Goal: Information Seeking & Learning: Learn about a topic

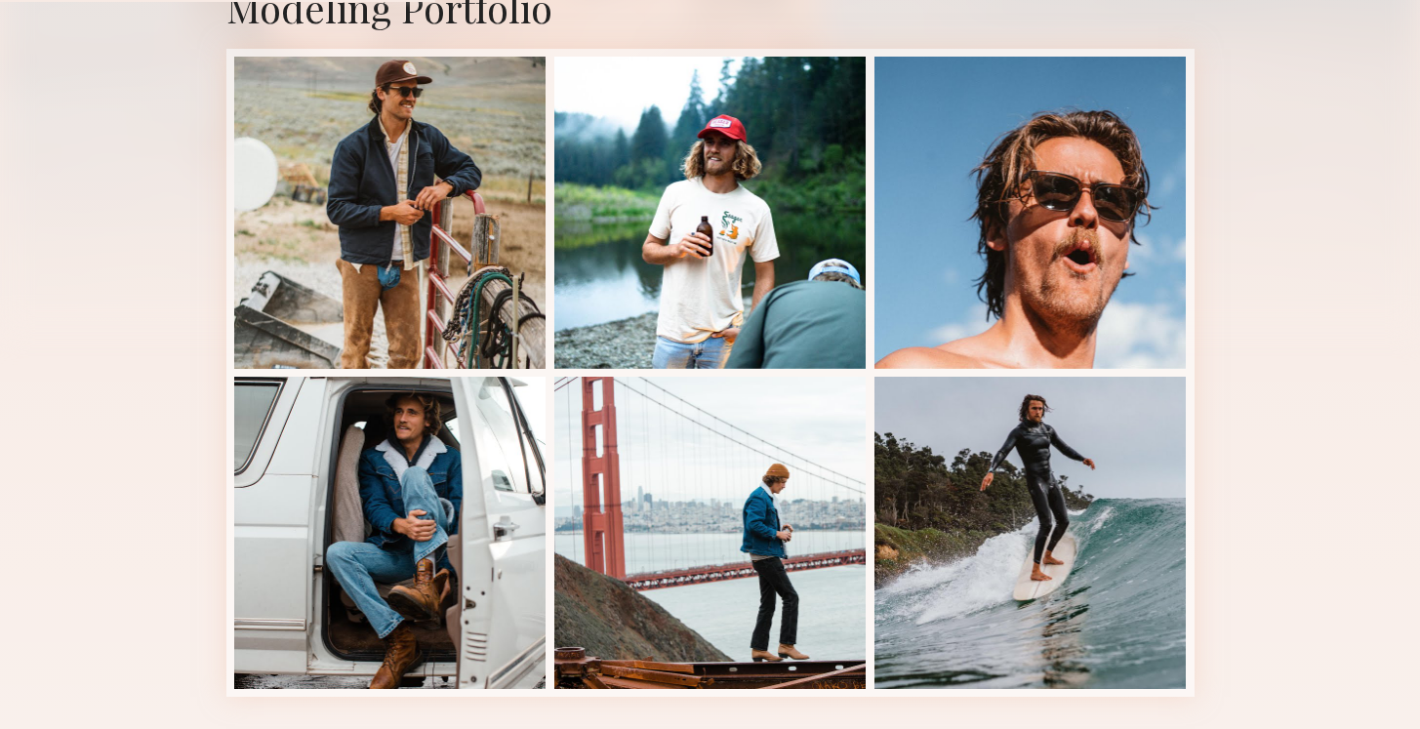
scroll to position [471, 0]
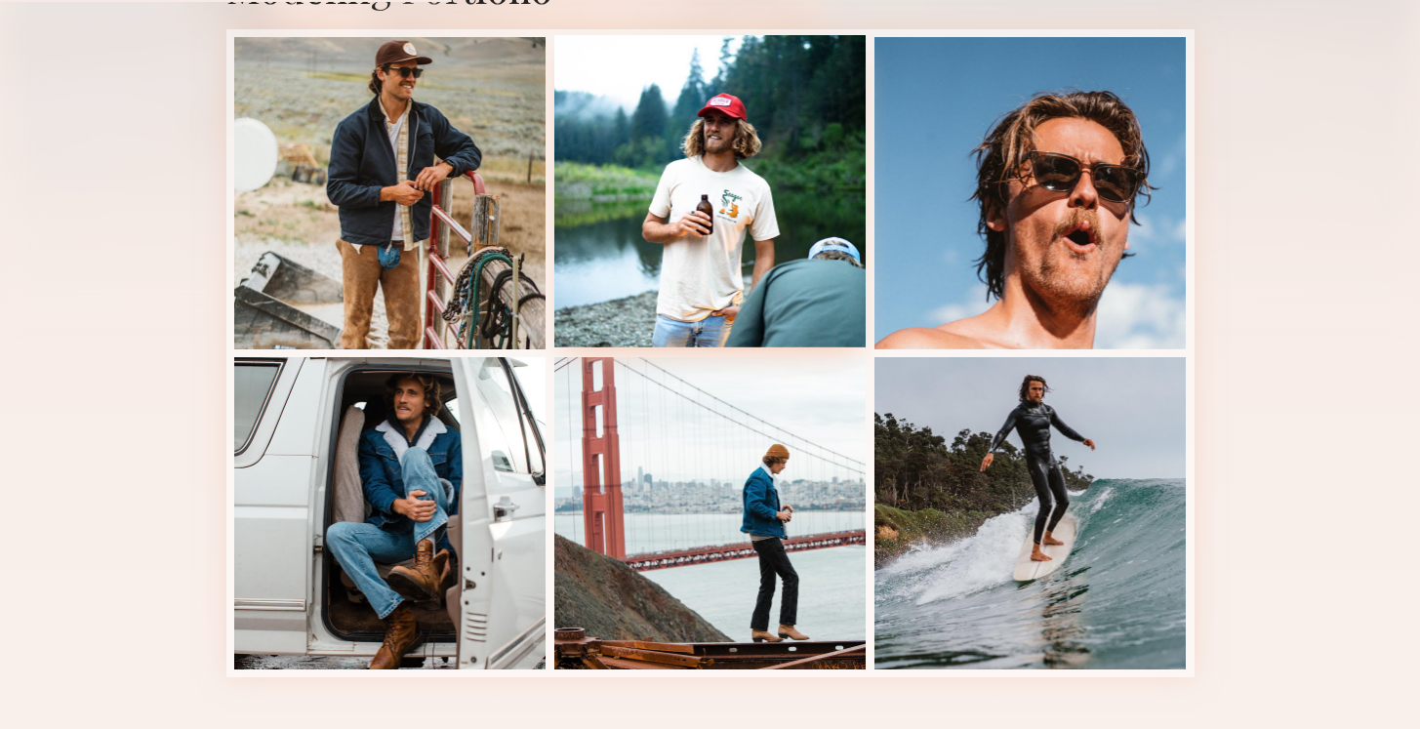
click at [714, 113] on div at bounding box center [710, 191] width 312 height 312
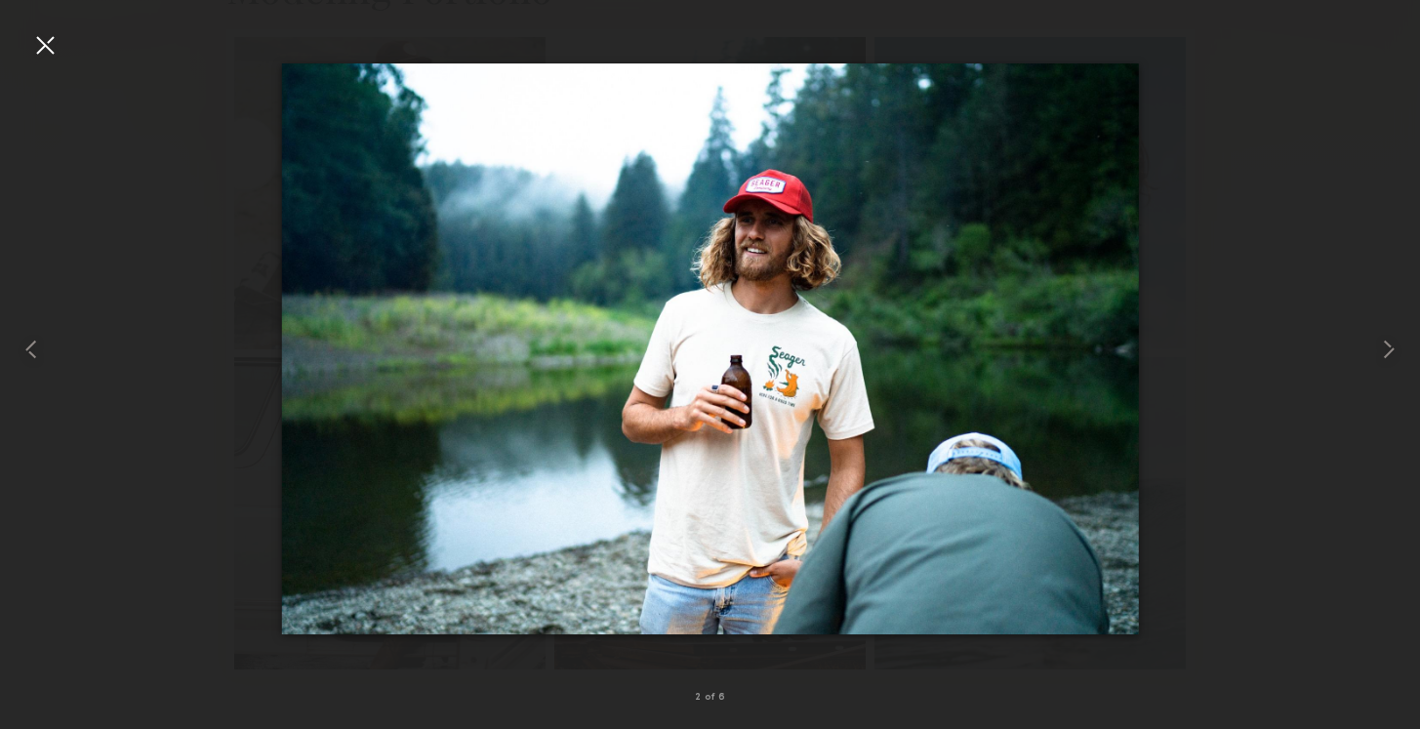
click at [48, 45] on div at bounding box center [44, 44] width 31 height 31
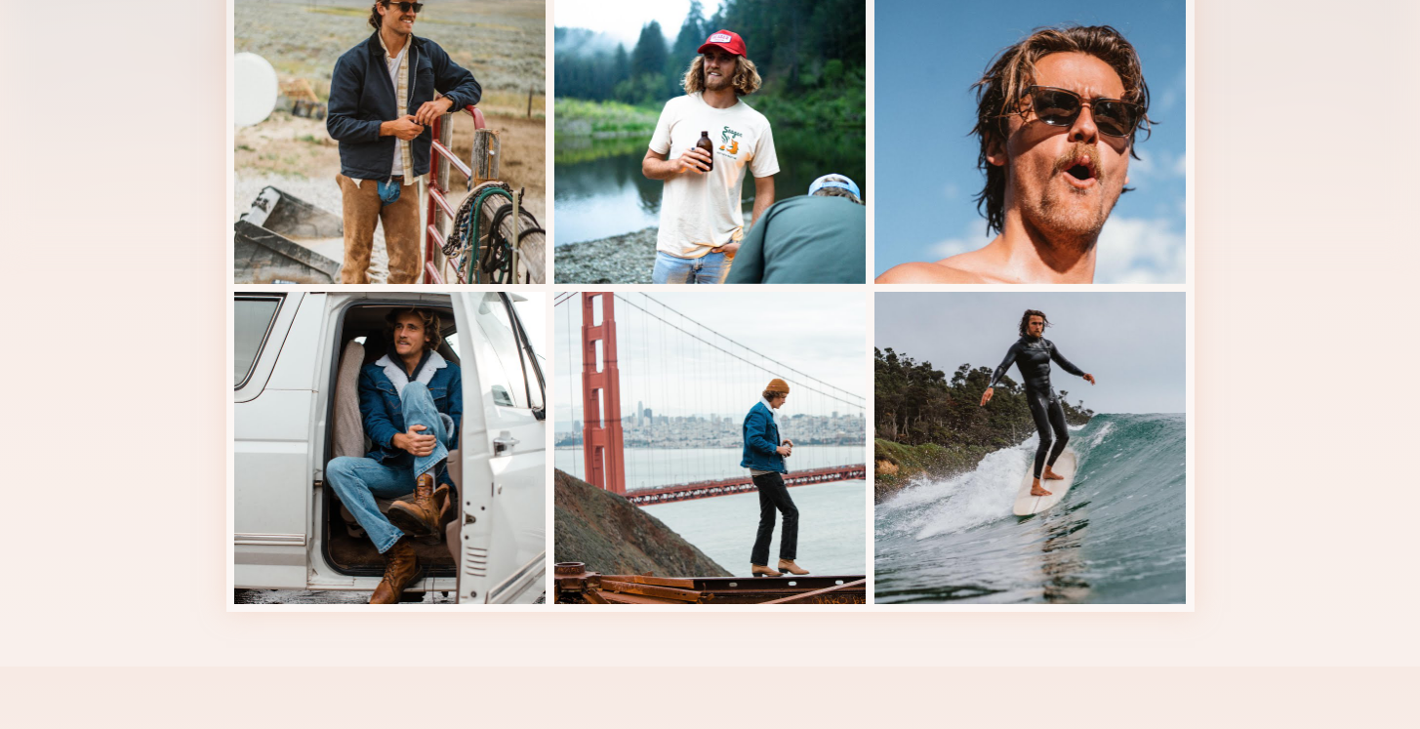
scroll to position [490, 0]
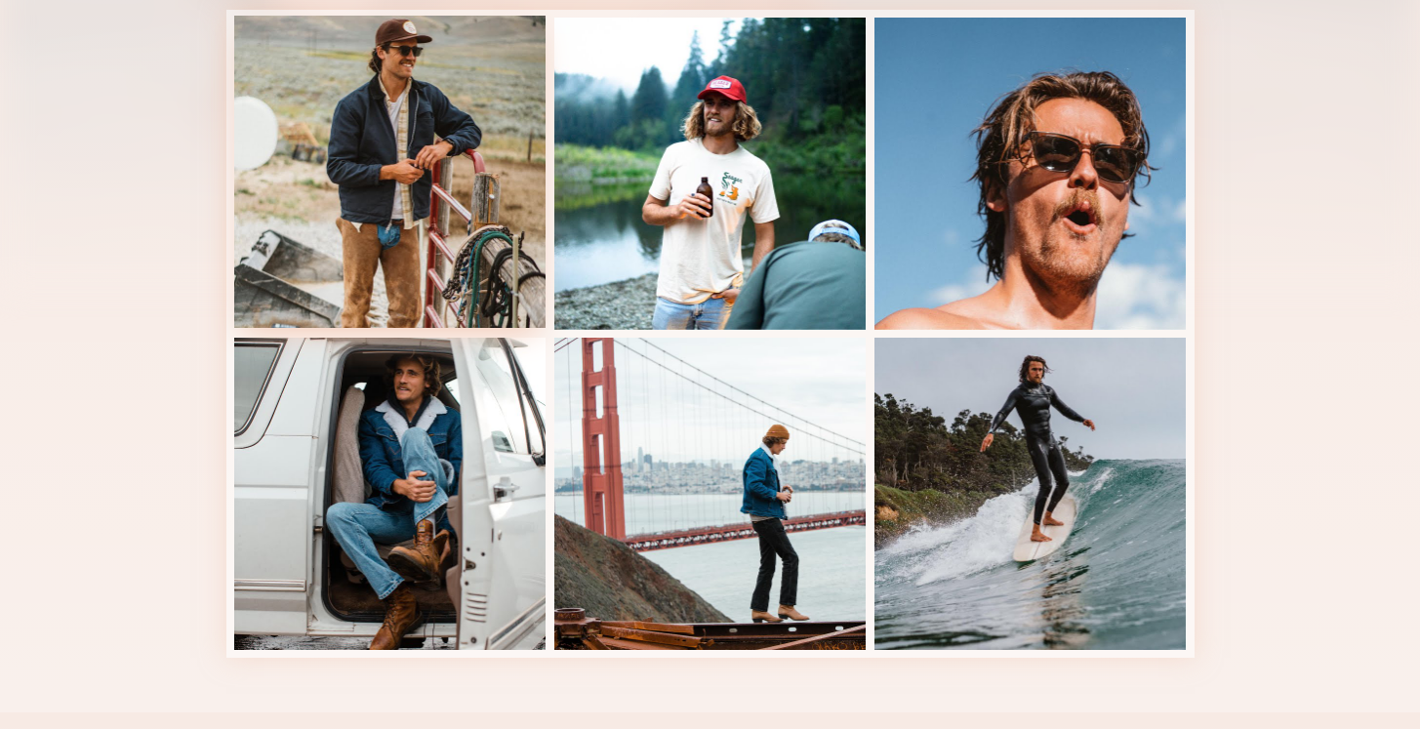
click at [398, 87] on div at bounding box center [390, 172] width 312 height 312
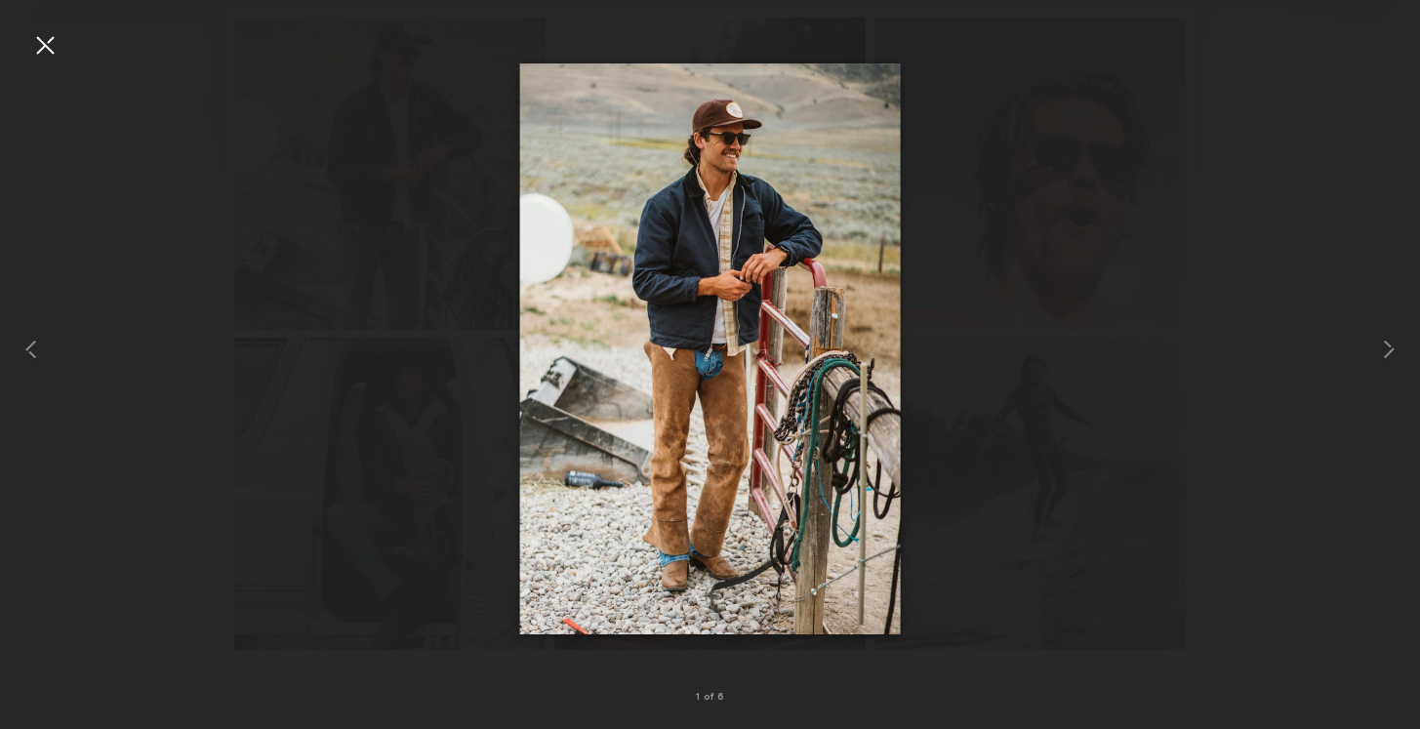
click at [44, 40] on div at bounding box center [44, 44] width 31 height 31
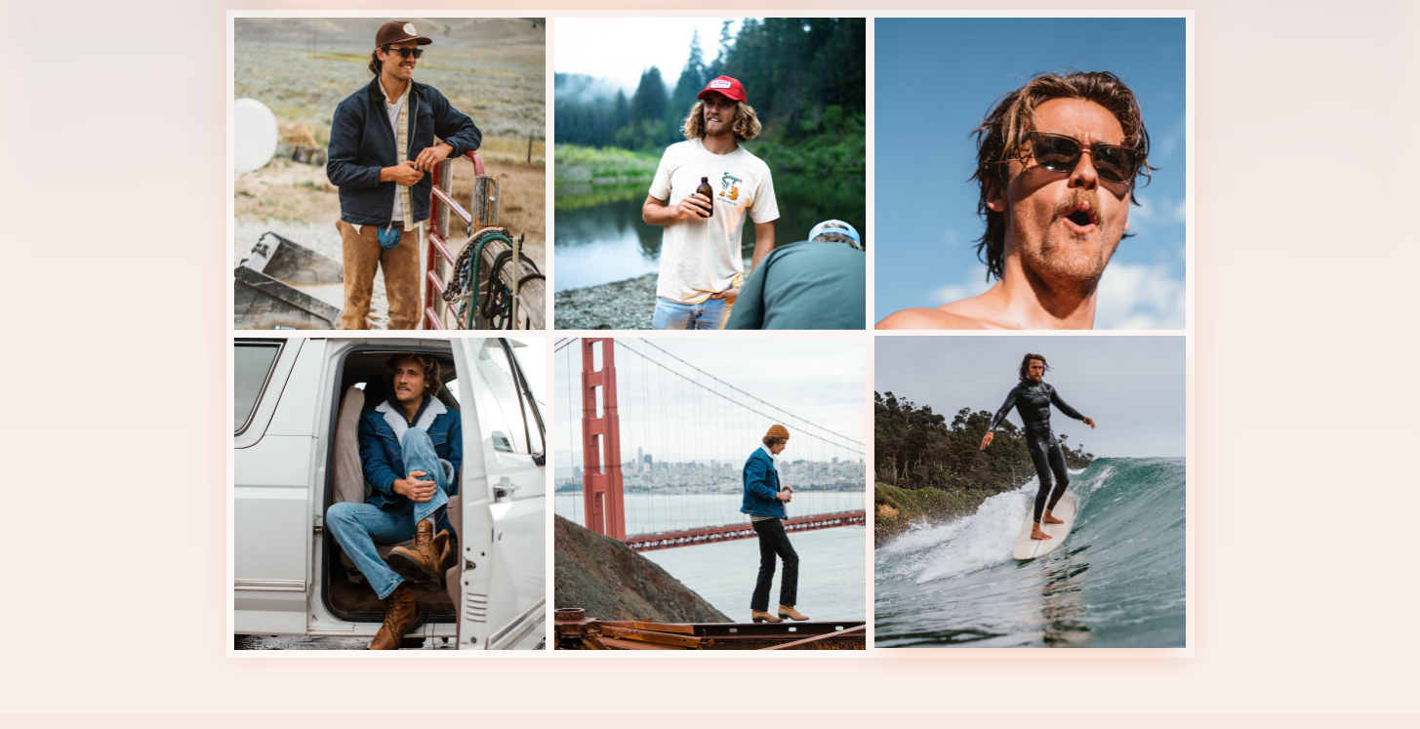
click at [973, 485] on div at bounding box center [1031, 492] width 312 height 312
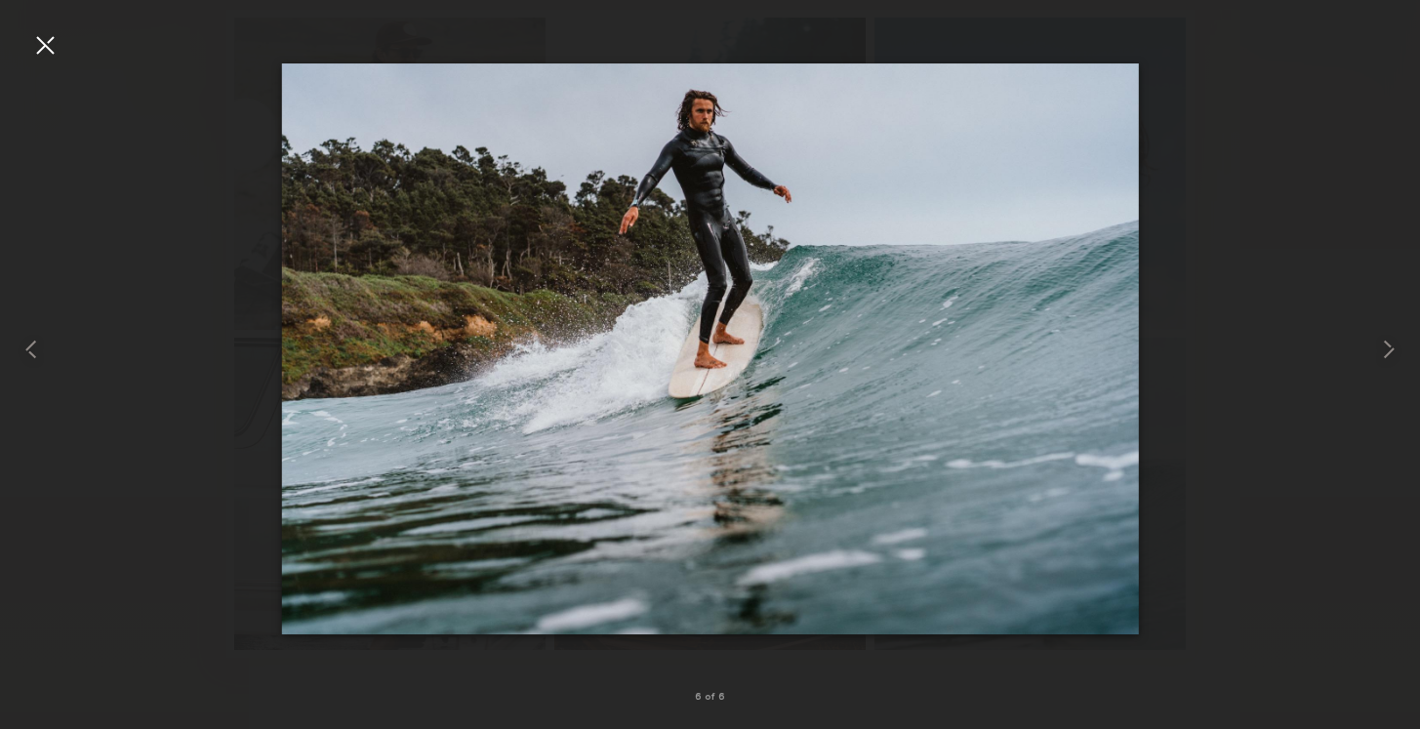
click at [45, 39] on div at bounding box center [44, 44] width 31 height 31
